Goal: Information Seeking & Learning: Check status

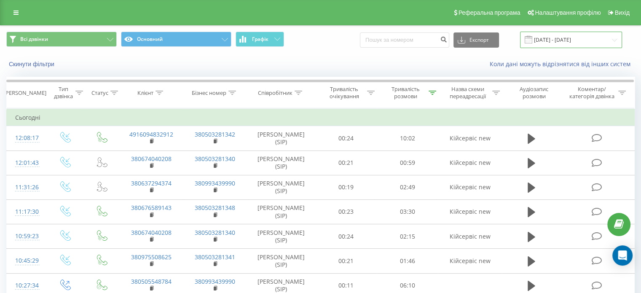
click at [548, 35] on input "[DATE] - [DATE]" at bounding box center [571, 40] width 102 height 16
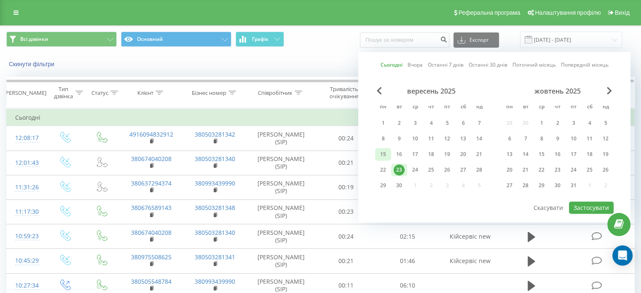
click at [386, 152] on div "15" at bounding box center [383, 154] width 11 height 11
click at [482, 155] on div "21" at bounding box center [479, 154] width 11 height 11
click at [597, 204] on button "Застосувати" at bounding box center [591, 207] width 45 height 12
type input "[DATE] - [DATE]"
click at [0, 0] on div at bounding box center [0, 0] width 0 height 0
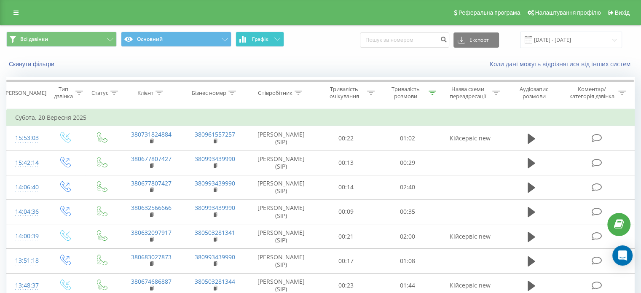
click at [257, 40] on span "Графік" at bounding box center [260, 39] width 16 height 6
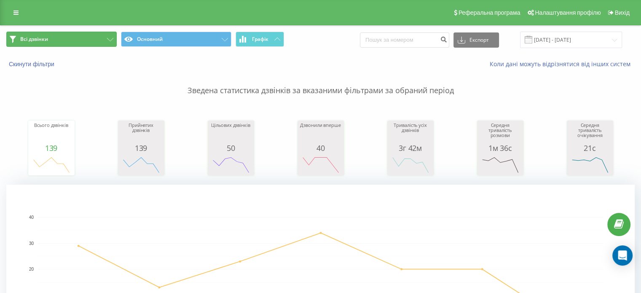
click at [111, 35] on button "Всі дзвінки" at bounding box center [61, 39] width 110 height 15
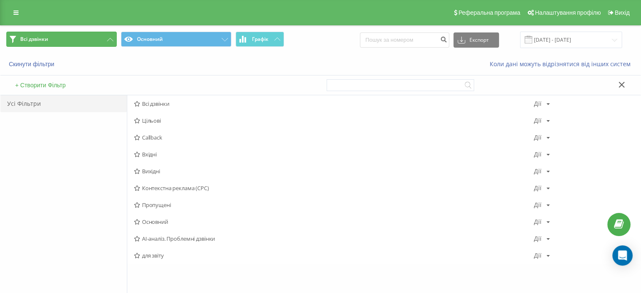
click at [112, 35] on button "Всі дзвінки" at bounding box center [61, 39] width 110 height 15
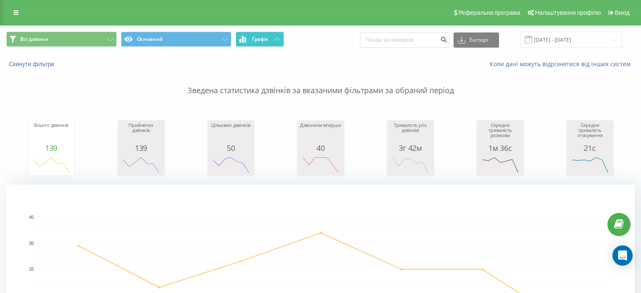
click at [277, 38] on icon at bounding box center [277, 38] width 6 height 3
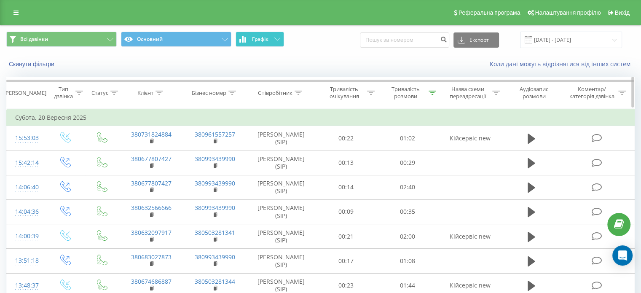
click at [403, 92] on div "Тривалість розмови" at bounding box center [405, 93] width 42 height 14
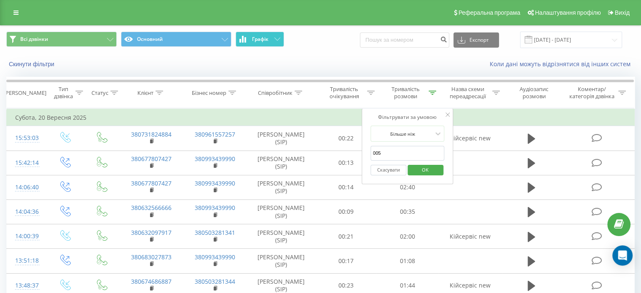
click at [426, 167] on span "OK" at bounding box center [425, 169] width 24 height 13
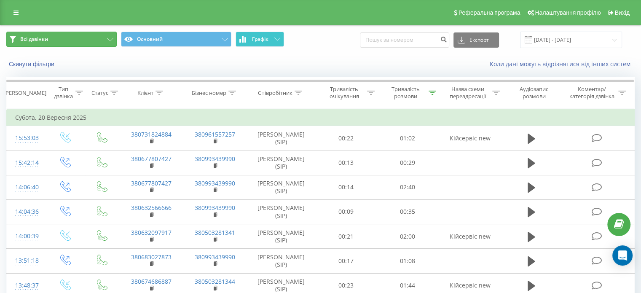
click at [110, 42] on button "Всі дзвінки" at bounding box center [61, 39] width 110 height 15
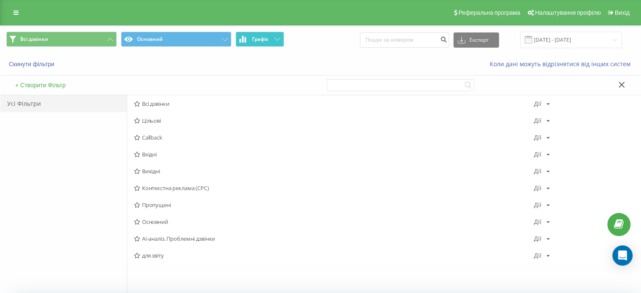
click at [160, 151] on span "Вхідні" at bounding box center [334, 154] width 400 height 6
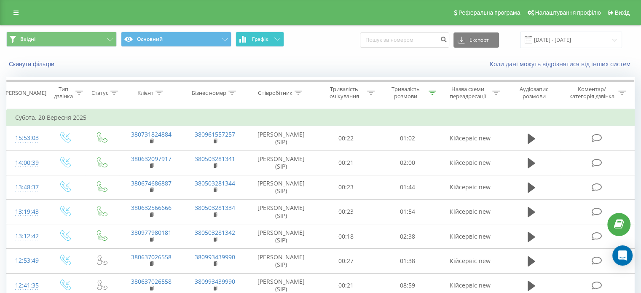
click at [266, 42] on button "Графік" at bounding box center [260, 39] width 48 height 15
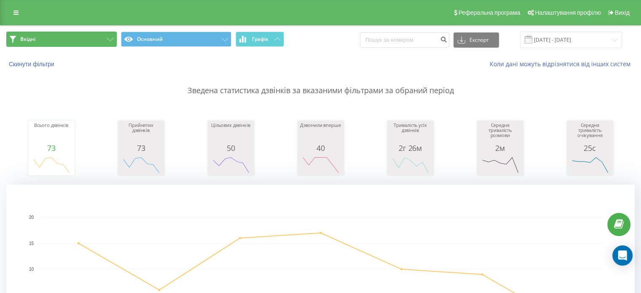
click at [109, 36] on button "Вхідні" at bounding box center [61, 39] width 110 height 15
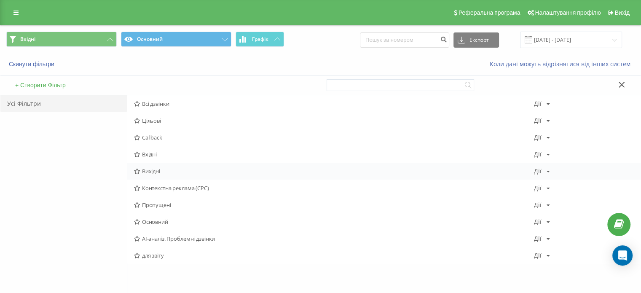
click at [159, 168] on span "Вихідні" at bounding box center [334, 171] width 400 height 6
